Goal: Task Accomplishment & Management: Manage account settings

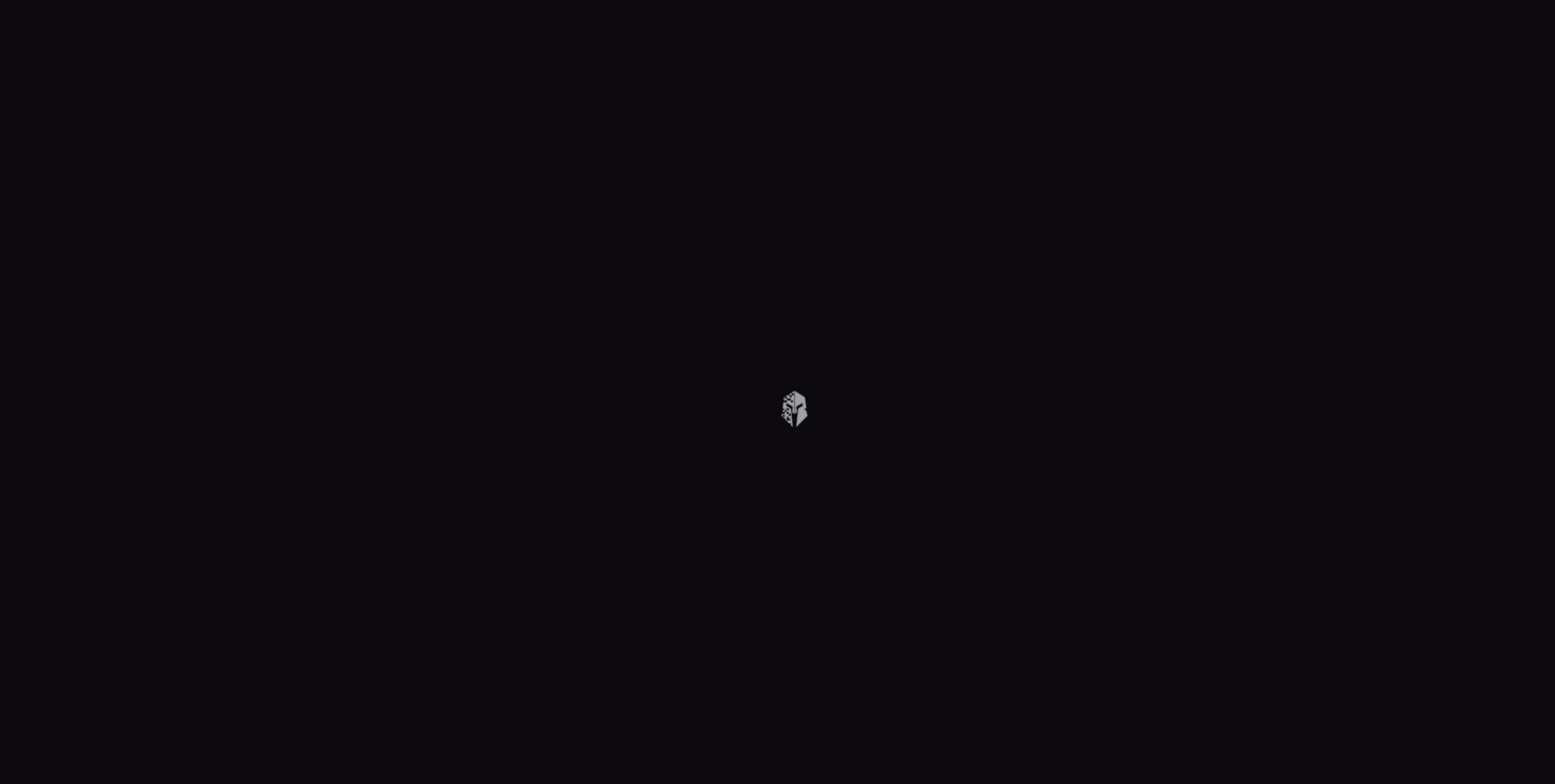
click at [1330, 167] on body at bounding box center [778, 392] width 1555 height 784
